Goal: Transaction & Acquisition: Obtain resource

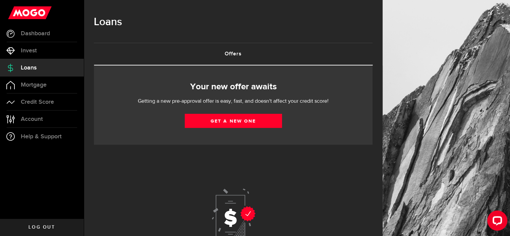
scroll to position [60, 0]
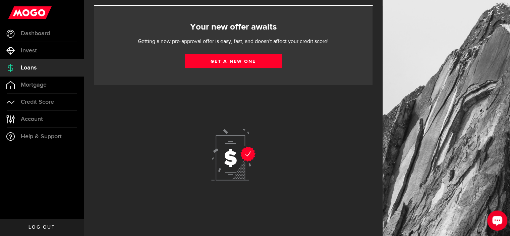
click at [501, 220] on div "Open LiveChat chat widget" at bounding box center [497, 219] width 11 height 11
click at [311, 113] on div at bounding box center [233, 156] width 279 height 142
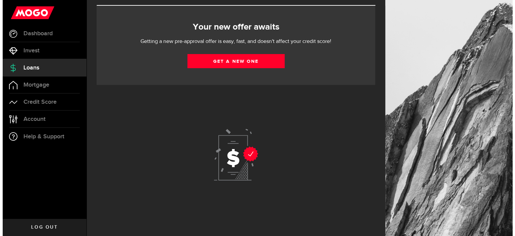
scroll to position [0, 0]
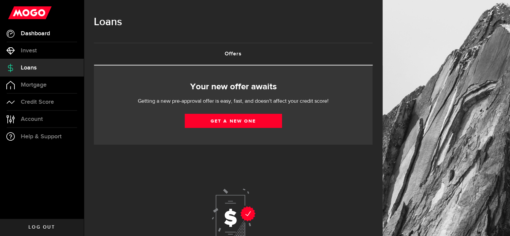
click at [36, 32] on span "Dashboard" at bounding box center [35, 34] width 29 height 6
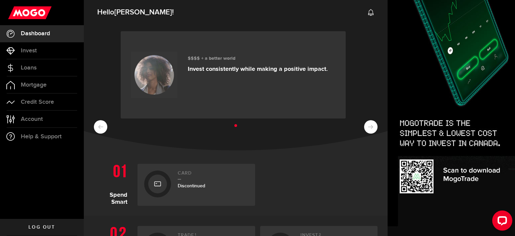
click at [180, 172] on h2 "Card" at bounding box center [213, 174] width 71 height 9
click at [31, 67] on span "Loans" at bounding box center [29, 68] width 16 height 6
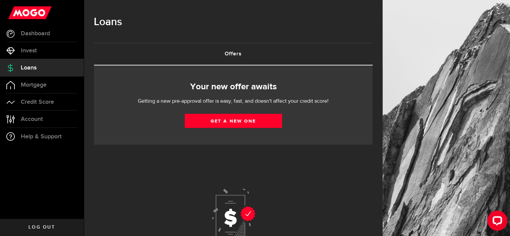
scroll to position [60, 0]
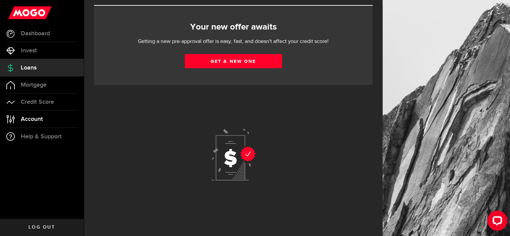
click at [27, 119] on span "Account" at bounding box center [32, 119] width 22 height 6
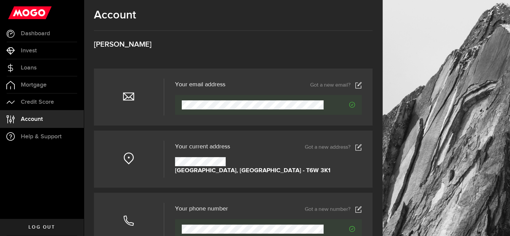
click at [41, 11] on use at bounding box center [30, 12] width 44 height 13
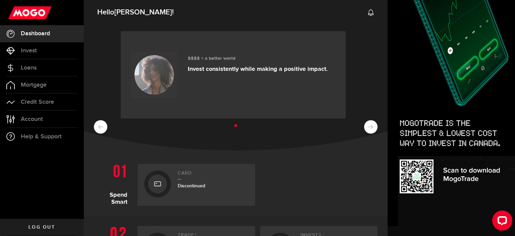
click at [368, 11] on icon at bounding box center [371, 12] width 7 height 7
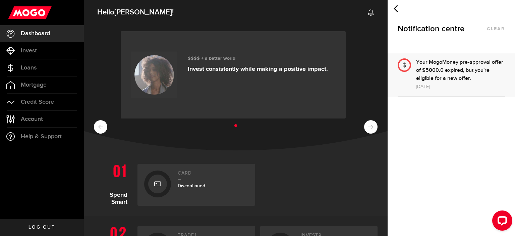
click at [433, 76] on div "Your MogoMoney pre-approval offer of $5000.0 expired, but you're eligible for a…" at bounding box center [460, 70] width 89 height 24
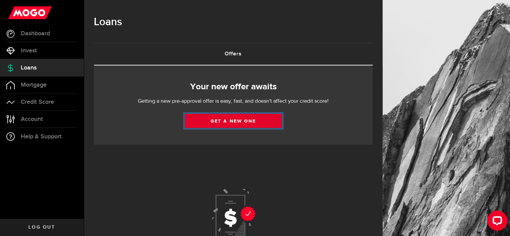
click at [248, 122] on link "Get a new one" at bounding box center [233, 121] width 97 height 14
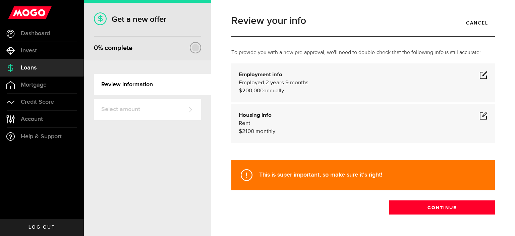
click at [31, 13] on use at bounding box center [30, 12] width 44 height 13
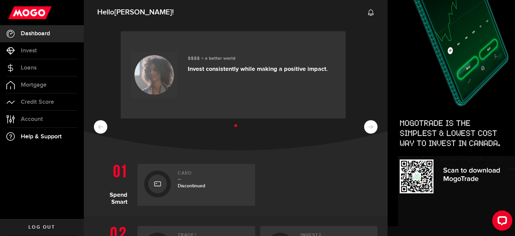
click at [51, 137] on span "Help & Support" at bounding box center [41, 136] width 41 height 6
click at [24, 10] on use at bounding box center [30, 12] width 44 height 13
click at [153, 64] on image at bounding box center [154, 75] width 78 height 44
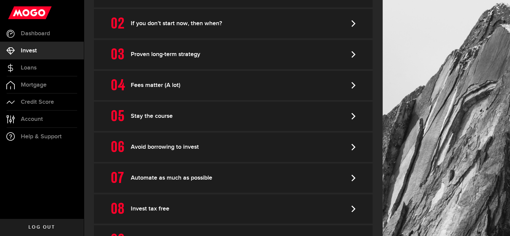
scroll to position [368, 0]
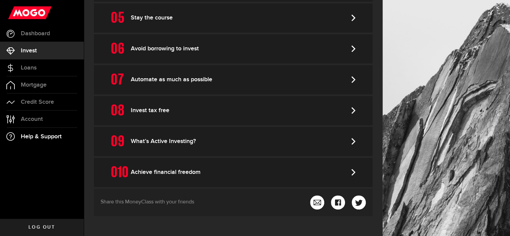
click at [24, 134] on span "Help & Support" at bounding box center [41, 136] width 41 height 6
